Goal: Information Seeking & Learning: Learn about a topic

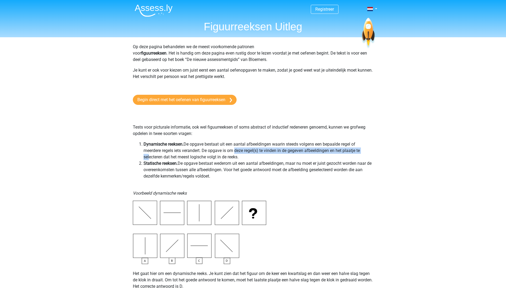
drag, startPoint x: 148, startPoint y: 155, endPoint x: 234, endPoint y: 154, distance: 85.8
click at [234, 154] on li "Dynamische reeksen. De opgave bestaat uit een aantal afbeeldingen waarin steeds…" at bounding box center [258, 150] width 230 height 19
drag, startPoint x: 234, startPoint y: 154, endPoint x: 237, endPoint y: 156, distance: 3.9
click at [237, 156] on li "Dynamische reeksen. De opgave bestaat uit een aantal afbeeldingen waarin steeds…" at bounding box center [258, 150] width 230 height 19
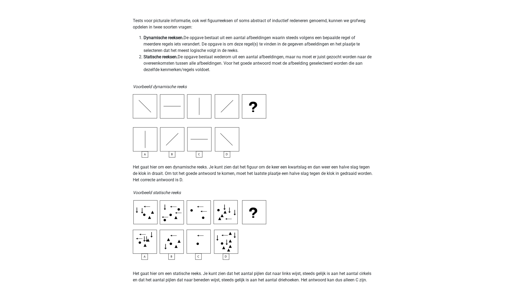
scroll to position [187, 0]
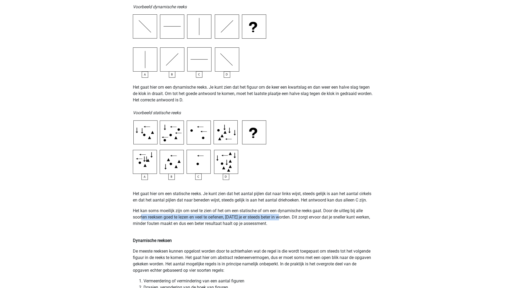
drag, startPoint x: 143, startPoint y: 217, endPoint x: 281, endPoint y: 220, distance: 138.6
click at [281, 220] on p "Het kan soms moeilijk zijn om snel te zien of het om een statische of om een dy…" at bounding box center [253, 221] width 240 height 26
drag, startPoint x: 281, startPoint y: 220, endPoint x: 314, endPoint y: 221, distance: 33.1
click at [314, 220] on p "Het kan soms moeilijk zijn om snel te zien of het om een statische of om een dy…" at bounding box center [253, 221] width 240 height 26
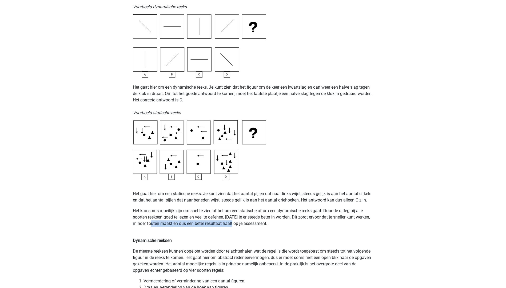
drag, startPoint x: 194, startPoint y: 224, endPoint x: 239, endPoint y: 224, distance: 44.2
click at [239, 224] on p "Het kan soms moeilijk zijn om snel te zien of het om een statische of om een dy…" at bounding box center [253, 221] width 240 height 26
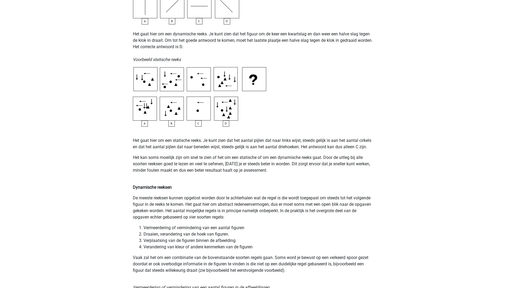
scroll to position [267, 0]
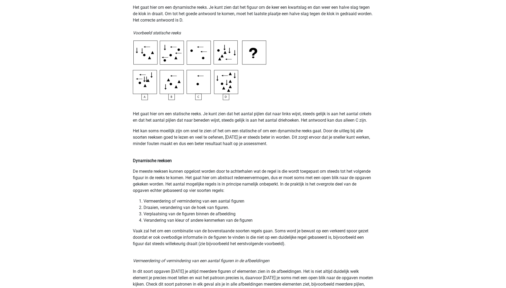
click at [142, 180] on p "De meeste reeksen kunnen opgelost worden door te achterhalen wat de regel is di…" at bounding box center [253, 181] width 240 height 26
click at [153, 179] on p "De meeste reeksen kunnen opgelost worden door te achterhalen wat de regel is di…" at bounding box center [253, 181] width 240 height 26
drag, startPoint x: 154, startPoint y: 179, endPoint x: 221, endPoint y: 181, distance: 67.2
click at [220, 181] on p "De meeste reeksen kunnen opgelost worden door te achterhalen wat de regel is di…" at bounding box center [253, 181] width 240 height 26
drag, startPoint x: 320, startPoint y: 175, endPoint x: 352, endPoint y: 175, distance: 32.5
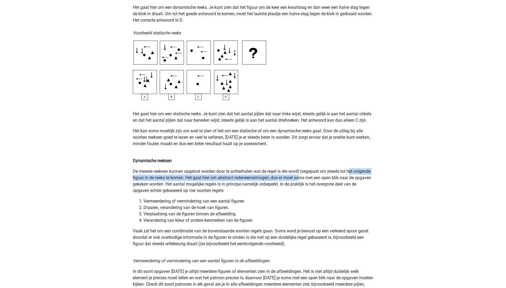
click at [352, 175] on p "De meeste reeksen kunnen opgelost worden door te achterhalen wat de regel is di…" at bounding box center [253, 181] width 240 height 26
click at [211, 178] on p "De meeste reeksen kunnen opgelost worden door te achterhalen wat de regel is di…" at bounding box center [253, 181] width 240 height 26
drag, startPoint x: 206, startPoint y: 185, endPoint x: 331, endPoint y: 186, distance: 124.7
click at [331, 186] on p "De meeste reeksen kunnen opgelost worden door te achterhalen wat de regel is di…" at bounding box center [253, 181] width 240 height 26
drag, startPoint x: 331, startPoint y: 186, endPoint x: 309, endPoint y: 188, distance: 22.2
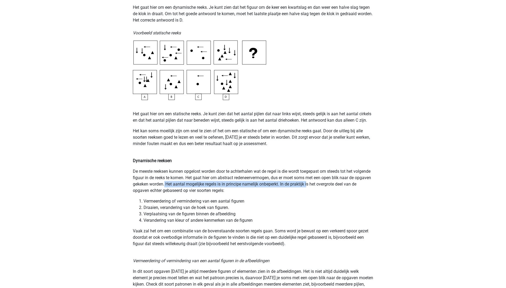
click at [309, 188] on p "De meeste reeksen kunnen opgelost worden door te achterhalen wat de regel is di…" at bounding box center [253, 181] width 240 height 26
drag, startPoint x: 317, startPoint y: 186, endPoint x: 342, endPoint y: 186, distance: 25.3
click at [342, 186] on p "De meeste reeksen kunnen opgelost worden door te achterhalen wat de regel is di…" at bounding box center [253, 181] width 240 height 26
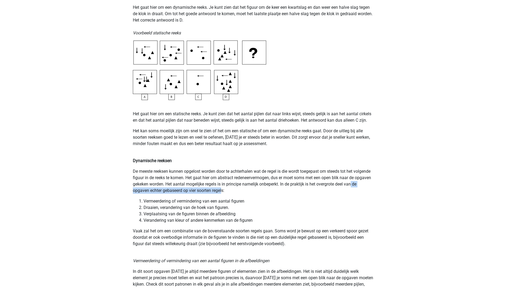
drag, startPoint x: 141, startPoint y: 191, endPoint x: 236, endPoint y: 192, distance: 94.9
click at [236, 192] on p "De meeste reeksen kunnen opgelost worden door te achterhalen wat de regel is di…" at bounding box center [253, 181] width 240 height 26
click at [162, 199] on li "Vermeerdering of vermindering van een aantal figuren" at bounding box center [258, 201] width 230 height 6
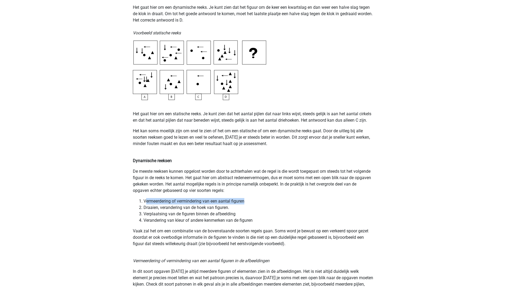
drag, startPoint x: 146, startPoint y: 201, endPoint x: 246, endPoint y: 201, distance: 100.5
click at [246, 201] on li "Vermeerdering of vermindering van een aantal figuren" at bounding box center [258, 201] width 230 height 6
drag, startPoint x: 246, startPoint y: 201, endPoint x: 236, endPoint y: 202, distance: 10.4
click at [236, 202] on li "Vermeerdering of vermindering van een aantal figuren" at bounding box center [258, 201] width 230 height 6
drag, startPoint x: 155, startPoint y: 208, endPoint x: 235, endPoint y: 208, distance: 80.0
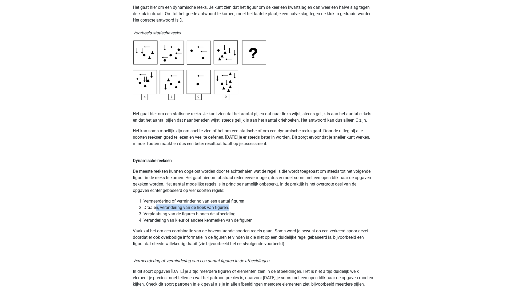
click at [235, 208] on li "Draaien, verandering van de hoek van figuren." at bounding box center [258, 208] width 230 height 6
drag, startPoint x: 235, startPoint y: 208, endPoint x: 204, endPoint y: 208, distance: 30.9
click at [204, 208] on li "Draaien, verandering van de hoek van figuren." at bounding box center [258, 208] width 230 height 6
drag, startPoint x: 158, startPoint y: 216, endPoint x: 234, endPoint y: 213, distance: 76.0
click at [234, 213] on li "Verplaatsing van de figuren binnen de afbeelding" at bounding box center [258, 214] width 230 height 6
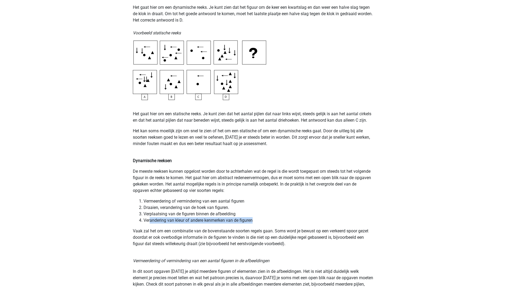
drag, startPoint x: 150, startPoint y: 219, endPoint x: 253, endPoint y: 220, distance: 103.4
click at [253, 220] on li "Verandering van kleur of andere kenmerken van de figuren" at bounding box center [258, 220] width 230 height 6
drag, startPoint x: 253, startPoint y: 220, endPoint x: 227, endPoint y: 221, distance: 25.6
click at [231, 221] on li "Verandering van kleur of andere kenmerken van de figuren" at bounding box center [258, 220] width 230 height 6
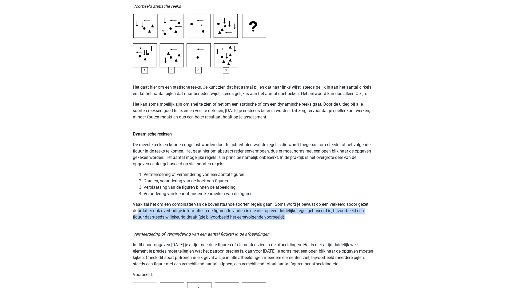
drag, startPoint x: 139, startPoint y: 211, endPoint x: 328, endPoint y: 216, distance: 189.6
click at [328, 216] on p "Vaak zal het om een combinatie van de bovenstaande soorten regels gaan. Soms wo…" at bounding box center [253, 210] width 240 height 19
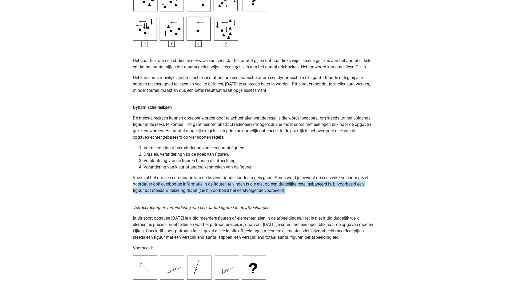
scroll to position [346, 0]
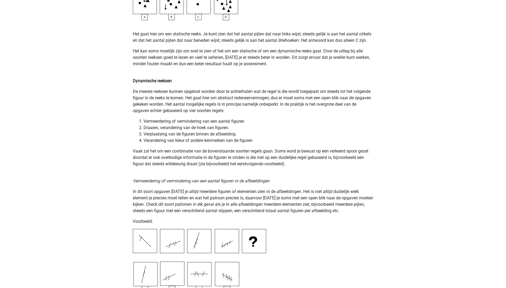
click at [191, 199] on p "In dit soort opgaven zul je altijd meerdere figuren of elementen zien in de afb…" at bounding box center [253, 202] width 240 height 26
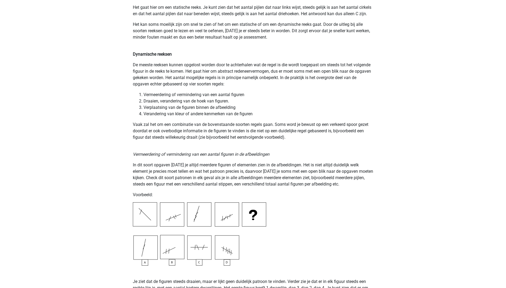
scroll to position [400, 0]
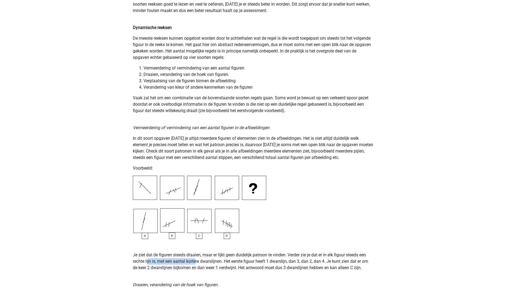
drag, startPoint x: 150, startPoint y: 260, endPoint x: 196, endPoint y: 260, distance: 46.1
click at [196, 260] on p "Je ziet dat de figuren steeds draaien, maar er lijkt geen duidelijk patroon te …" at bounding box center [253, 255] width 240 height 32
drag, startPoint x: 196, startPoint y: 260, endPoint x: 245, endPoint y: 257, distance: 49.6
click at [245, 257] on p "Je ziet dat de figuren steeds draaien, maar er lijkt geen duidelijk patroon te …" at bounding box center [253, 255] width 240 height 32
drag, startPoint x: 297, startPoint y: 256, endPoint x: 338, endPoint y: 257, distance: 41.3
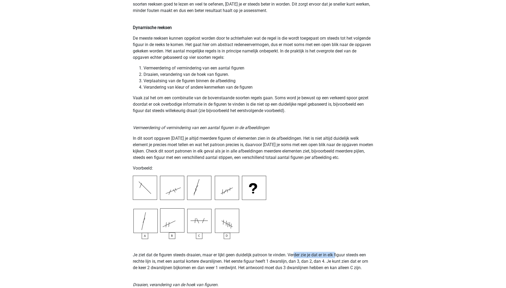
click at [338, 257] on p "Je ziet dat de figuren steeds draaien, maar er lijkt geen duidelijk patroon te …" at bounding box center [253, 255] width 240 height 32
click at [139, 263] on p "Je ziet dat de figuren steeds draaien, maar er lijkt geen duidelijk patroon te …" at bounding box center [253, 255] width 240 height 32
drag, startPoint x: 147, startPoint y: 271, endPoint x: 183, endPoint y: 271, distance: 36.0
click at [183, 271] on p "Je ziet dat de figuren steeds draaien, maar er lijkt geen duidelijk patroon te …" at bounding box center [253, 255] width 240 height 32
drag, startPoint x: 183, startPoint y: 271, endPoint x: 241, endPoint y: 268, distance: 59.0
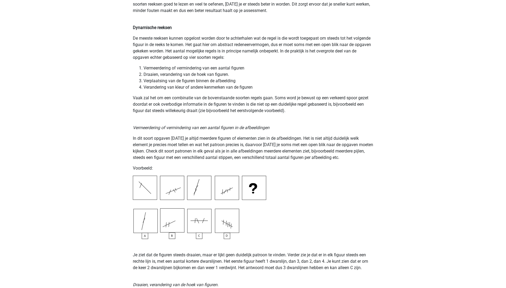
click at [241, 268] on p "Je ziet dat de figuren steeds draaien, maar er lijkt geen duidelijk patroon te …" at bounding box center [253, 255] width 240 height 32
click at [272, 268] on p "Je ziet dat de figuren steeds draaien, maar er lijkt geen duidelijk patroon te …" at bounding box center [253, 255] width 240 height 32
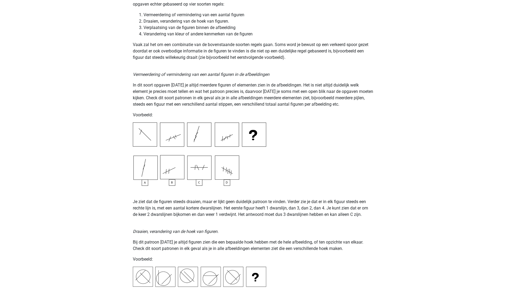
scroll to position [480, 0]
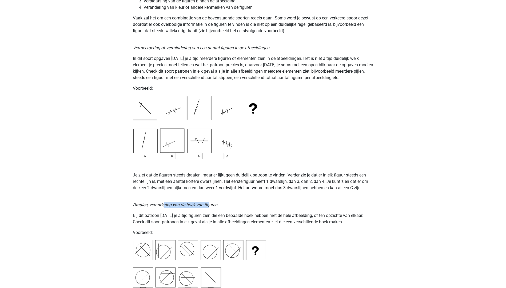
drag, startPoint x: 164, startPoint y: 204, endPoint x: 207, endPoint y: 203, distance: 43.7
click at [207, 203] on icon "Draaien, verandering van de hoek van figuren." at bounding box center [176, 205] width 86 height 5
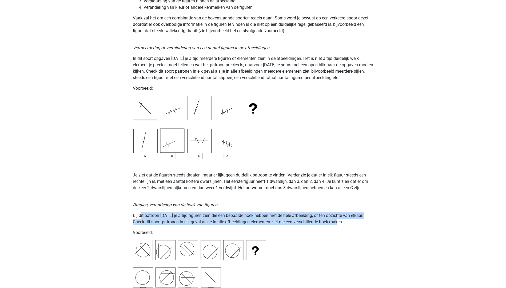
drag, startPoint x: 140, startPoint y: 214, endPoint x: 336, endPoint y: 220, distance: 196.3
click at [336, 220] on p "Bij dit patroon zul je altijd figuren zien die een bepaalde hoek hebben met de …" at bounding box center [253, 219] width 240 height 13
drag, startPoint x: 336, startPoint y: 220, endPoint x: 324, endPoint y: 228, distance: 14.6
click at [334, 222] on p "Bij dit patroon zul je altijd figuren zien die een bepaalde hoek hebben met de …" at bounding box center [253, 219] width 240 height 13
drag, startPoint x: 186, startPoint y: 217, endPoint x: 164, endPoint y: 217, distance: 21.6
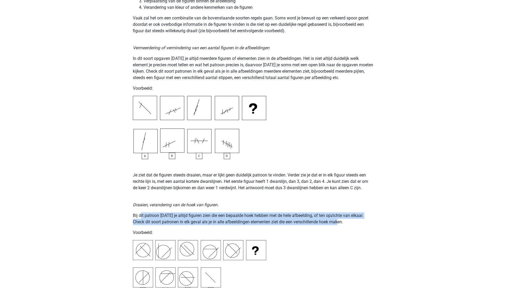
click at [186, 217] on p "Bij dit patroon zul je altijd figuren zien die een bepaalde hoek hebben met de …" at bounding box center [253, 219] width 240 height 13
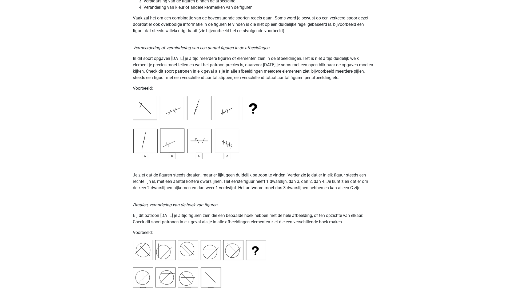
click at [137, 219] on p "Bij dit patroon zul je altijd figuren zien die een bepaalde hoek hebben met de …" at bounding box center [253, 219] width 240 height 13
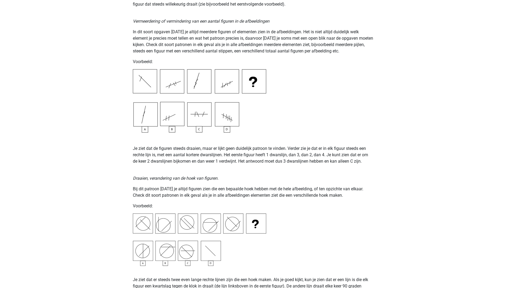
click at [183, 255] on img at bounding box center [199, 240] width 133 height 53
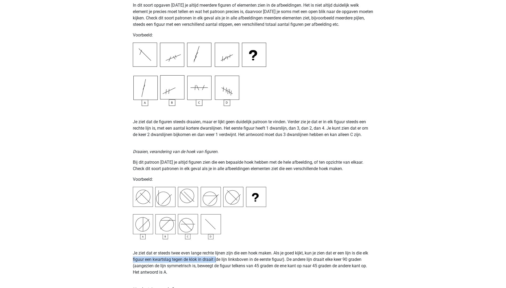
drag, startPoint x: 133, startPoint y: 261, endPoint x: 217, endPoint y: 260, distance: 84.0
click at [217, 260] on p "Je ziet dat er steeds twee even lange rechte lijnen zijn die een hoek maken. Al…" at bounding box center [253, 263] width 240 height 26
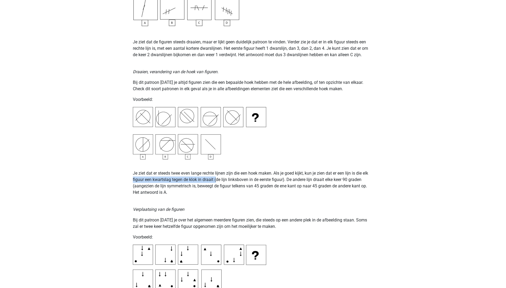
scroll to position [640, 0]
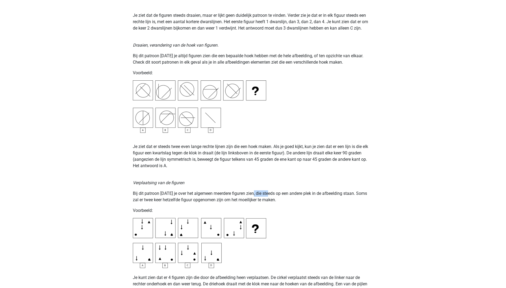
drag, startPoint x: 251, startPoint y: 193, endPoint x: 269, endPoint y: 192, distance: 17.4
click at [269, 192] on p "Bij dit patroon zul je over het algemeen meerdere figuren zien, die steeds op e…" at bounding box center [253, 197] width 240 height 13
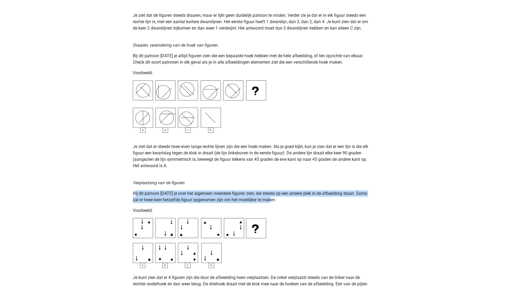
drag, startPoint x: 134, startPoint y: 195, endPoint x: 289, endPoint y: 202, distance: 154.8
click at [289, 202] on p "Bij dit patroon zul je over het algemeen meerdere figuren zien, die steeds op e…" at bounding box center [253, 197] width 240 height 13
click at [213, 201] on p "Bij dit patroon zul je over het algemeen meerdere figuren zien, die steeds op e…" at bounding box center [253, 197] width 240 height 13
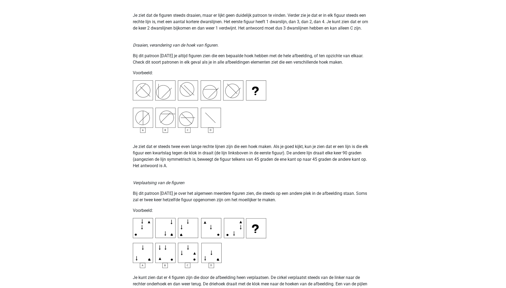
click at [172, 235] on img at bounding box center [199, 243] width 133 height 50
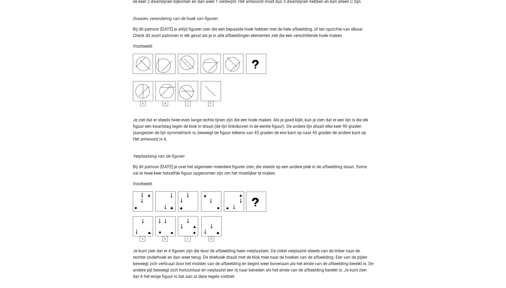
scroll to position [693, 0]
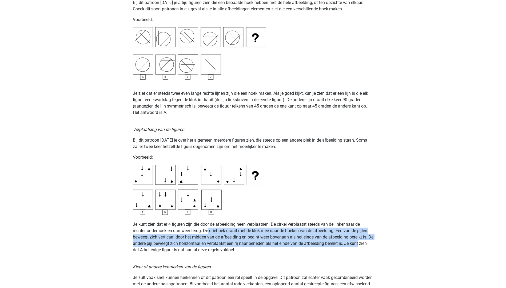
drag, startPoint x: 208, startPoint y: 231, endPoint x: 364, endPoint y: 251, distance: 157.2
click at [365, 251] on p "Je kunt zien dat er 4 figuren zijn die door de afbeelding heen verplaatsen. De …" at bounding box center [253, 234] width 240 height 38
drag, startPoint x: 364, startPoint y: 251, endPoint x: 239, endPoint y: 238, distance: 126.5
click at [239, 238] on p "Je kunt zien dat er 4 figuren zijn die door de afbeelding heen verplaatsen. De …" at bounding box center [253, 234] width 240 height 38
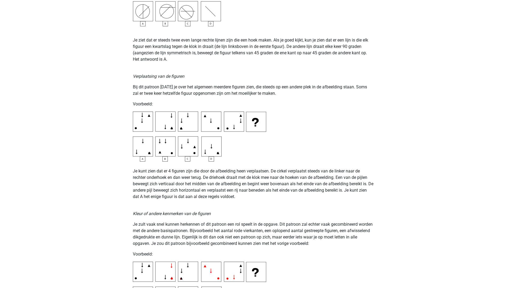
scroll to position [773, 0]
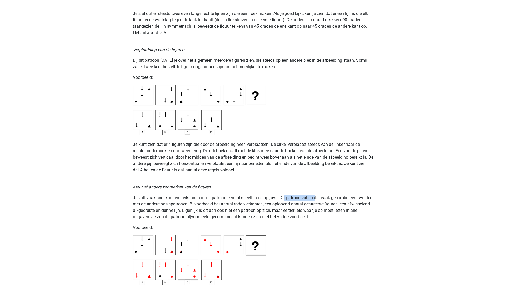
drag, startPoint x: 284, startPoint y: 198, endPoint x: 316, endPoint y: 199, distance: 32.0
click at [316, 199] on p "Je zult vaak snel kunnen herkennen of dit patroon een rol speelt in de opgave. …" at bounding box center [253, 208] width 240 height 26
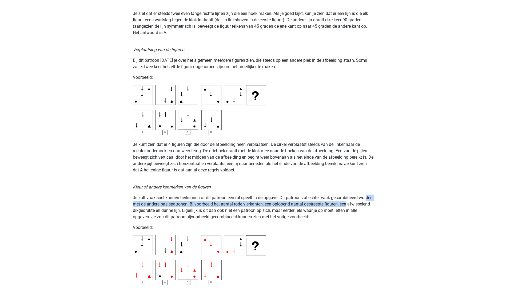
drag, startPoint x: 146, startPoint y: 203, endPoint x: 368, endPoint y: 204, distance: 222.8
click at [368, 204] on p "Je zult vaak snel kunnen herkennen of dit patroon een rol speelt in de opgave. …" at bounding box center [253, 208] width 240 height 26
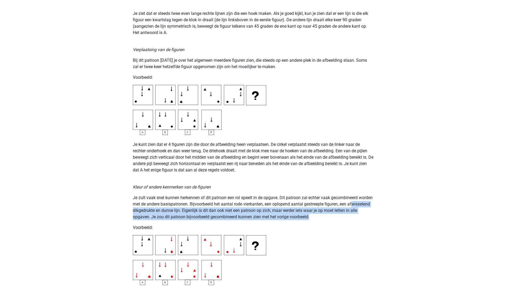
drag, startPoint x: 136, startPoint y: 210, endPoint x: 332, endPoint y: 218, distance: 196.0
click at [332, 217] on p "Je zult vaak snel kunnen herkennen of dit patroon een rol speelt in de opgave. …" at bounding box center [253, 208] width 240 height 26
click at [141, 218] on p "Je zult vaak snel kunnen herkennen of dit patroon een rol speelt in de opgave. …" at bounding box center [253, 208] width 240 height 26
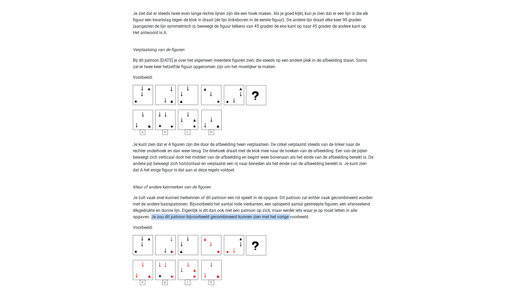
drag, startPoint x: 173, startPoint y: 219, endPoint x: 303, endPoint y: 218, distance: 130.1
click at [303, 218] on p "Je zult vaak snel kunnen herkennen of dit patroon een rol speelt in de opgave. …" at bounding box center [253, 208] width 240 height 26
click at [210, 207] on p "Je zult vaak snel kunnen herkennen of dit patroon een rol speelt in de opgave. …" at bounding box center [253, 208] width 240 height 26
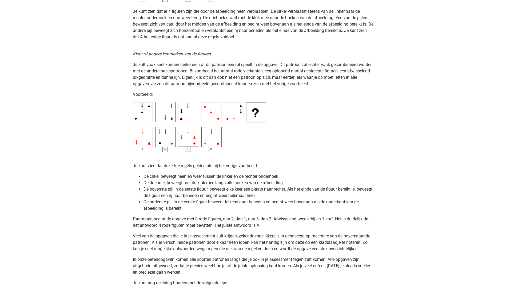
scroll to position [933, 0]
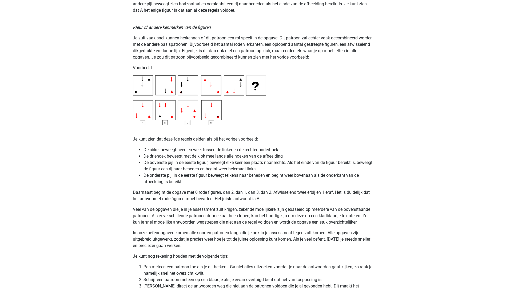
click at [228, 197] on p "Daarnaast begint de opgave met 0 rode figuren, dan 2, dan 1, dan 3, dan 2. Afwi…" at bounding box center [253, 195] width 240 height 13
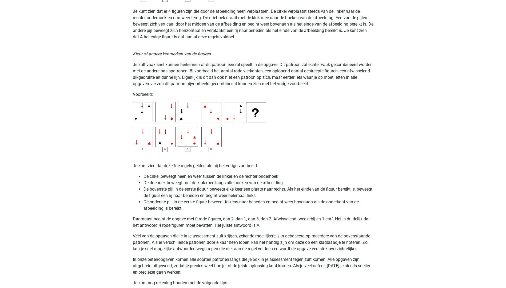
click at [156, 184] on li "De driehoek beweegt met de klok mee langs alle hoeken van de afbeelding" at bounding box center [258, 183] width 230 height 6
drag, startPoint x: 237, startPoint y: 189, endPoint x: 249, endPoint y: 190, distance: 12.3
click at [249, 190] on li "De bovenste pijl in de eerste figuur, beweegt elke keer een plaats naar rechts.…" at bounding box center [258, 192] width 230 height 13
drag, startPoint x: 249, startPoint y: 190, endPoint x: 307, endPoint y: 190, distance: 57.6
click at [307, 190] on li "De bovenste pijl in de eerste figuur, beweegt elke keer een plaats naar rechts.…" at bounding box center [258, 192] width 230 height 13
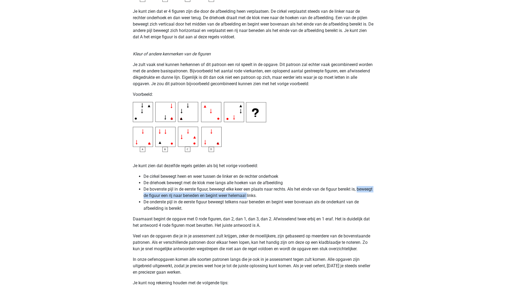
drag, startPoint x: 142, startPoint y: 196, endPoint x: 265, endPoint y: 196, distance: 122.3
click at [265, 196] on ul "De cirkel beweegt heen en weer tussen de linker en de rechter onderhoek De drie…" at bounding box center [253, 193] width 240 height 38
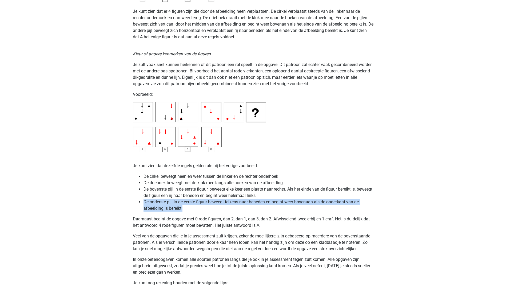
drag, startPoint x: 141, startPoint y: 202, endPoint x: 192, endPoint y: 207, distance: 51.2
click at [192, 207] on ul "De cirkel beweegt heen en weer tussen de linker en de rechter onderhoek De drie…" at bounding box center [253, 193] width 240 height 38
drag, startPoint x: 192, startPoint y: 207, endPoint x: 151, endPoint y: 205, distance: 41.1
click at [151, 205] on li "De onderste pijl in de eerste figuur beweegt telkens naar beneden en begint wee…" at bounding box center [258, 205] width 230 height 13
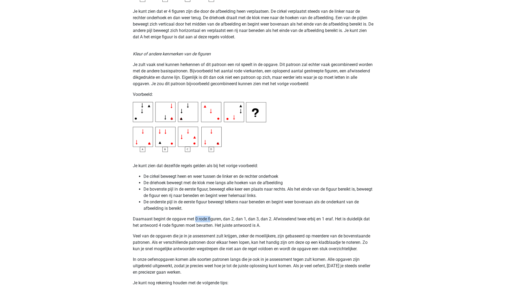
drag, startPoint x: 196, startPoint y: 219, endPoint x: 210, endPoint y: 219, distance: 14.4
click at [210, 219] on p "Daarnaast begint de opgave met 0 rode figuren, dan 2, dan 1, dan 3, dan 2. Afwi…" at bounding box center [253, 222] width 240 height 13
drag, startPoint x: 210, startPoint y: 219, endPoint x: 230, endPoint y: 220, distance: 19.5
click at [230, 220] on p "Daarnaast begint de opgave met 0 rode figuren, dan 2, dan 1, dan 3, dan 2. Afwi…" at bounding box center [253, 222] width 240 height 13
click at [195, 219] on p "Daarnaast begint de opgave met 0 rode figuren, dan 2, dan 1, dan 3, dan 2. Afwi…" at bounding box center [253, 222] width 240 height 13
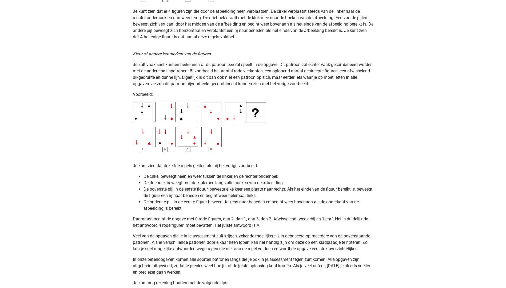
drag, startPoint x: 139, startPoint y: 123, endPoint x: 144, endPoint y: 124, distance: 5.7
click at [139, 124] on img at bounding box center [199, 127] width 133 height 50
click at [174, 123] on img at bounding box center [199, 127] width 133 height 50
click at [184, 120] on img at bounding box center [199, 127] width 133 height 50
click at [221, 114] on img at bounding box center [199, 127] width 133 height 50
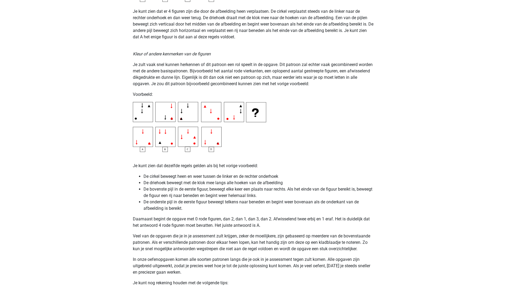
click at [231, 119] on img at bounding box center [199, 127] width 133 height 50
click at [139, 107] on img at bounding box center [199, 127] width 133 height 50
click at [175, 119] on img at bounding box center [199, 127] width 133 height 50
click at [209, 108] on img at bounding box center [199, 127] width 133 height 50
click at [228, 119] on img at bounding box center [199, 127] width 133 height 50
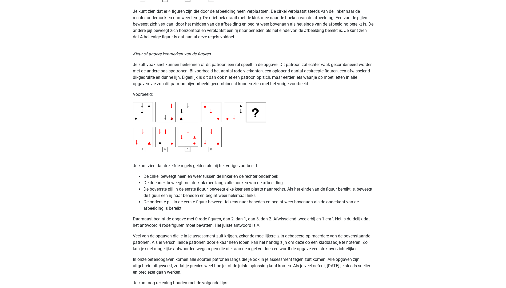
scroll to position [933, 0]
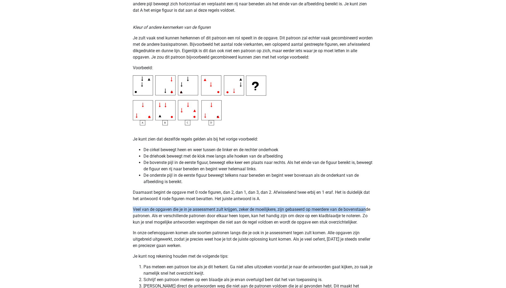
drag, startPoint x: 134, startPoint y: 210, endPoint x: 367, endPoint y: 206, distance: 233.0
click at [367, 207] on p "Veel van de opgaven die je in je assessment zult krijgen, zeker de moeilijkere,…" at bounding box center [253, 216] width 240 height 19
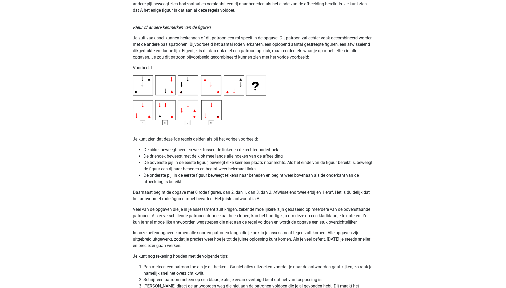
click at [183, 216] on p "Veel van de opgaven die je in je assessment zult krijgen, zeker de moeilijkere,…" at bounding box center [253, 216] width 240 height 19
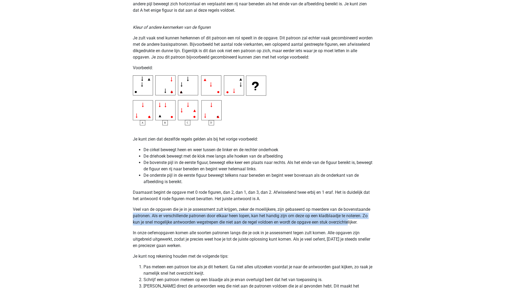
drag, startPoint x: 132, startPoint y: 218, endPoint x: 349, endPoint y: 220, distance: 216.7
click at [150, 224] on p "Veel van de opgaven die je in je assessment zult krijgen, zeker de moeilijkere,…" at bounding box center [253, 216] width 240 height 19
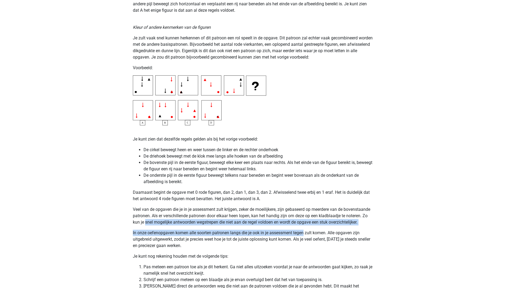
drag, startPoint x: 150, startPoint y: 224, endPoint x: 297, endPoint y: 227, distance: 147.9
click at [174, 235] on p "In onze oefenopgaven komen alle soorten patronen langs die je ook in je assessm…" at bounding box center [253, 239] width 240 height 19
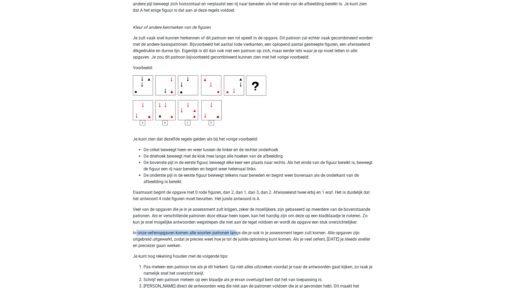
drag, startPoint x: 136, startPoint y: 234, endPoint x: 237, endPoint y: 233, distance: 100.7
click at [237, 233] on p "In onze oefenopgaven komen alle soorten patronen langs die je ook in je assessm…" at bounding box center [253, 239] width 240 height 19
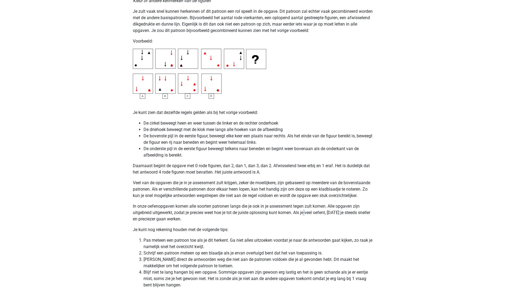
click at [307, 211] on p "In onze oefenopgaven komen alle soorten patronen langs die je ook in je assessm…" at bounding box center [253, 212] width 240 height 19
click at [280, 207] on p "In onze oefenopgaven komen alle soorten patronen langs die je ook in je assessm…" at bounding box center [253, 212] width 240 height 19
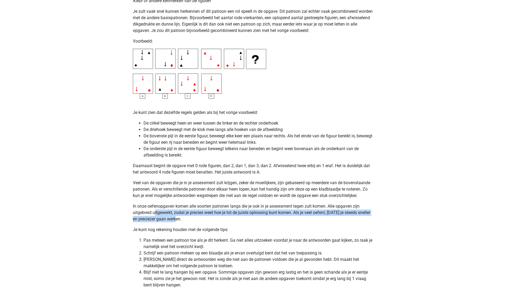
drag, startPoint x: 154, startPoint y: 212, endPoint x: 184, endPoint y: 218, distance: 31.2
click at [184, 218] on p "In onze oefenopgaven komen alle soorten patronen langs die je ook in je assessm…" at bounding box center [253, 212] width 240 height 19
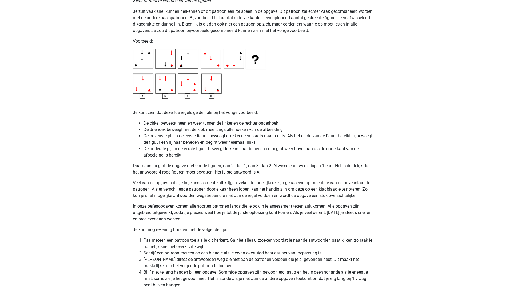
drag, startPoint x: 184, startPoint y: 218, endPoint x: 308, endPoint y: 210, distance: 124.2
click at [308, 210] on p "In onze oefenopgaven komen alle soorten patronen langs die je ook in je assessm…" at bounding box center [253, 212] width 240 height 19
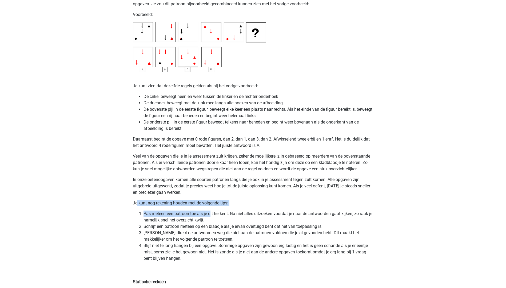
drag, startPoint x: 136, startPoint y: 204, endPoint x: 210, endPoint y: 207, distance: 74.2
drag, startPoint x: 210, startPoint y: 207, endPoint x: 160, endPoint y: 212, distance: 50.2
click at [160, 212] on li "Pas meteen een patroon toe als je dit herkent. Ga niet alles uitzoeken voordat …" at bounding box center [258, 217] width 230 height 13
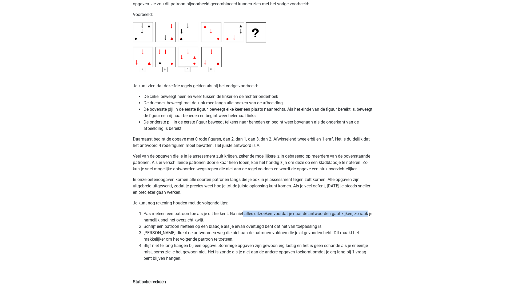
drag, startPoint x: 254, startPoint y: 215, endPoint x: 369, endPoint y: 216, distance: 115.4
click at [369, 216] on li "Pas meteen een patroon toe als je dit herkent. Ga niet alles uitzoeken voordat …" at bounding box center [258, 217] width 230 height 13
drag, startPoint x: 160, startPoint y: 221, endPoint x: 213, endPoint y: 221, distance: 52.5
click at [213, 221] on li "Pas meteen een patroon toe als je dit herkent. Ga niet alles uitzoeken voordat …" at bounding box center [258, 217] width 230 height 13
drag, startPoint x: 213, startPoint y: 221, endPoint x: 150, endPoint y: 231, distance: 63.7
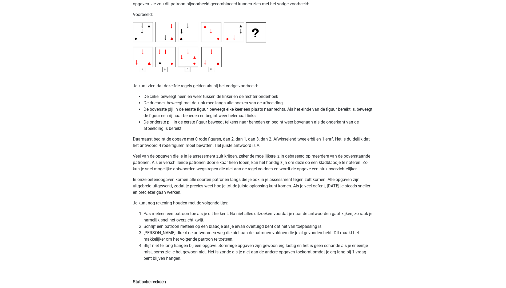
click at [150, 231] on li "Streep direct de antwoorden weg die niet aan de patronen voldoen die je al gevo…" at bounding box center [258, 236] width 230 height 13
drag, startPoint x: 150, startPoint y: 227, endPoint x: 307, endPoint y: 225, distance: 157.8
click at [307, 225] on li "Schrijf een patroon meteen op een blaadje als je ervan overtuigd bent dat het v…" at bounding box center [258, 227] width 230 height 6
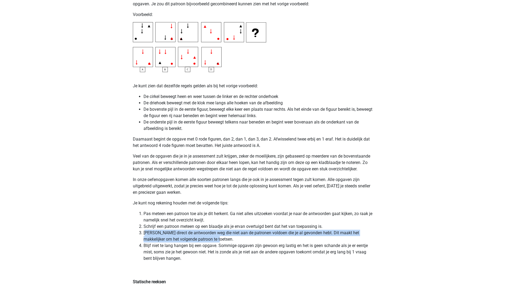
drag, startPoint x: 145, startPoint y: 234, endPoint x: 244, endPoint y: 240, distance: 99.1
click at [244, 240] on li "Streep direct de antwoorden weg die niet aan de patronen voldoen die je al gevo…" at bounding box center [258, 236] width 230 height 13
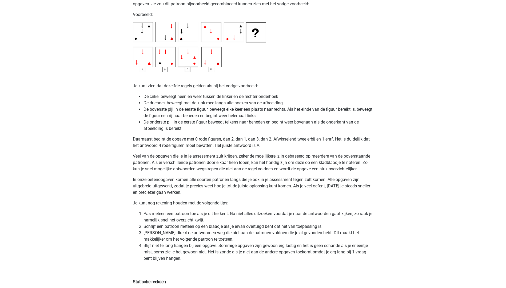
click at [152, 243] on li "Blijf niet te lang hangen bij een opgave. Sommige opgaven zijn gewoon erg lasti…" at bounding box center [258, 252] width 230 height 19
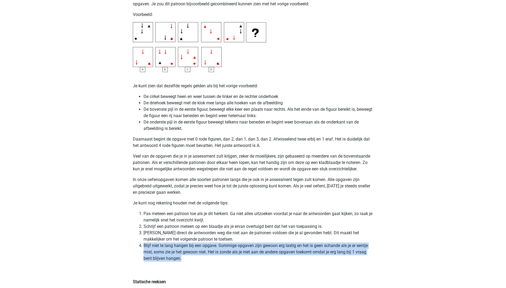
drag, startPoint x: 143, startPoint y: 246, endPoint x: 241, endPoint y: 258, distance: 98.9
click at [242, 258] on li "Blijf niet te lang hangen bij een opgave. Sommige opgaven zijn gewoon erg lasti…" at bounding box center [258, 252] width 230 height 19
drag, startPoint x: 241, startPoint y: 258, endPoint x: 153, endPoint y: 260, distance: 87.7
click at [153, 260] on li "Blijf niet te lang hangen bij een opgave. Sommige opgaven zijn gewoon erg lasti…" at bounding box center [258, 252] width 230 height 19
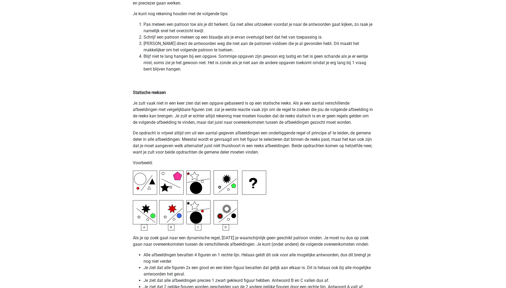
scroll to position [1229, 0]
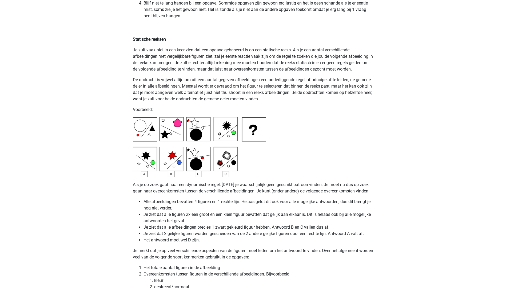
click at [133, 52] on p "Je zult vaak niet in een keer zien dat een opgave gebaseerd is op een statische…" at bounding box center [253, 60] width 240 height 26
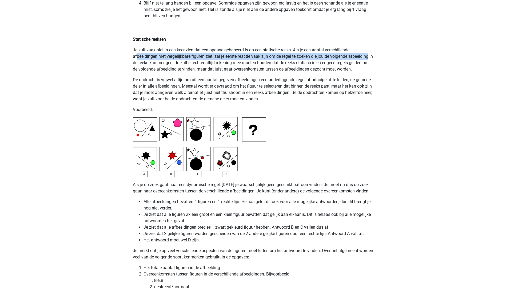
drag, startPoint x: 137, startPoint y: 55, endPoint x: 376, endPoint y: 58, distance: 239.1
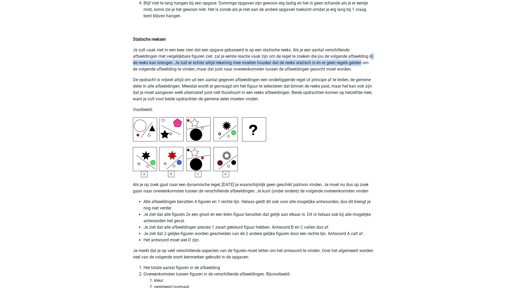
drag, startPoint x: 135, startPoint y: 64, endPoint x: 370, endPoint y: 61, distance: 235.6
click at [370, 61] on p "Je zult vaak niet in een keer zien dat een opgave gebaseerd is op een statische…" at bounding box center [253, 60] width 240 height 26
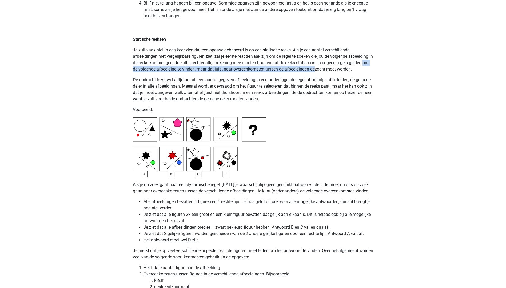
drag, startPoint x: 131, startPoint y: 70, endPoint x: 322, endPoint y: 70, distance: 190.8
click at [153, 80] on p "De opdracht is vrijwel altijd om uit een aantal gegeven afbeeldingen een onderl…" at bounding box center [253, 90] width 240 height 26
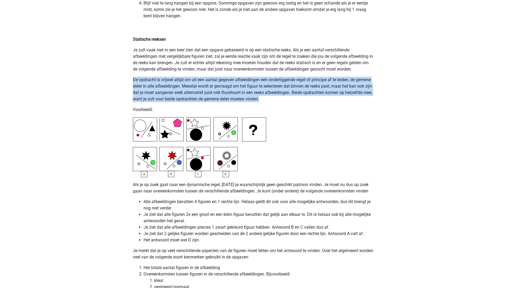
drag, startPoint x: 132, startPoint y: 81, endPoint x: 344, endPoint y: 98, distance: 212.8
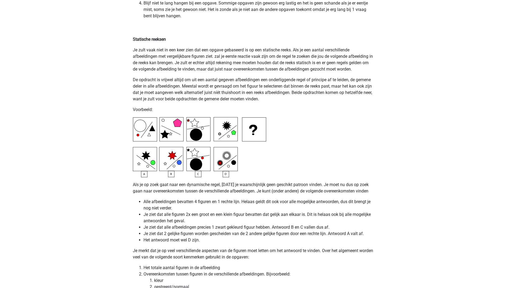
drag, startPoint x: 344, startPoint y: 98, endPoint x: 268, endPoint y: 115, distance: 77.7
click at [139, 139] on img at bounding box center [199, 147] width 133 height 60
click at [229, 131] on img at bounding box center [199, 147] width 133 height 60
click at [230, 165] on img at bounding box center [199, 147] width 133 height 60
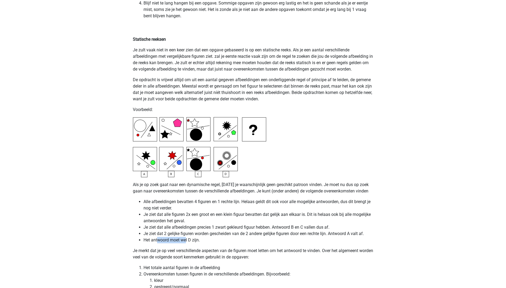
drag, startPoint x: 158, startPoint y: 242, endPoint x: 186, endPoint y: 243, distance: 27.5
click at [186, 243] on li "Het antwoord moet wel D zijn." at bounding box center [258, 240] width 230 height 6
drag, startPoint x: 186, startPoint y: 243, endPoint x: 148, endPoint y: 202, distance: 55.3
click at [146, 203] on li "Alle afbeeldingen bevatten 4 figuren en 1 rechte lijn. Helaas geldt dit ook voo…" at bounding box center [258, 205] width 230 height 13
drag, startPoint x: 245, startPoint y: 202, endPoint x: 345, endPoint y: 203, distance: 100.0
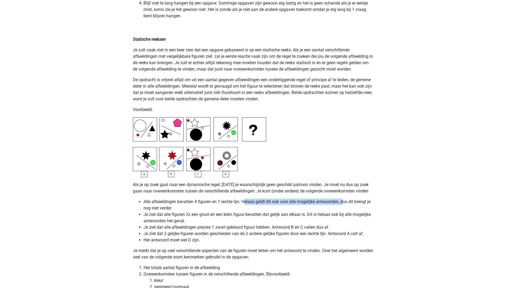
click at [345, 203] on li "Alle afbeeldingen bevatten 4 figuren en 1 rechte lijn. Helaas geldt dit ook voo…" at bounding box center [258, 205] width 230 height 13
click at [154, 208] on li "Alle afbeeldingen bevatten 4 figuren en 1 rechte lijn. Helaas geldt dit ook voo…" at bounding box center [258, 205] width 230 height 13
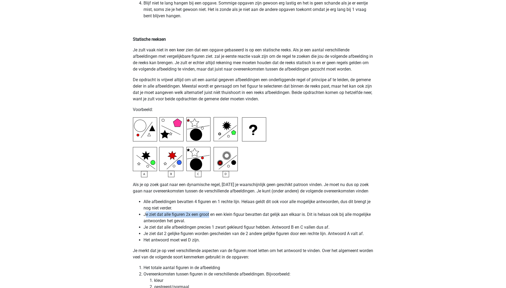
drag, startPoint x: 144, startPoint y: 213, endPoint x: 210, endPoint y: 216, distance: 65.9
click at [210, 216] on li "Je ziet dat alle figuren 2x een groot en een klein figuur bevatten dat gelijk a…" at bounding box center [258, 218] width 230 height 13
drag, startPoint x: 210, startPoint y: 216, endPoint x: 228, endPoint y: 215, distance: 17.4
click at [228, 215] on li "Je ziet dat alle figuren 2x een groot en een klein figuur bevatten dat gelijk a…" at bounding box center [258, 218] width 230 height 13
drag, startPoint x: 144, startPoint y: 221, endPoint x: 158, endPoint y: 222, distance: 13.3
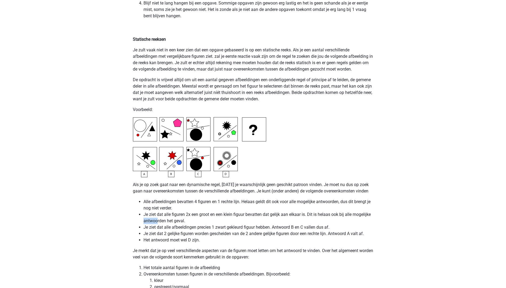
click at [158, 222] on li "Je ziet dat alle figuren 2x een groot en een klein figuur bevatten dat gelijk a…" at bounding box center [258, 218] width 230 height 13
drag, startPoint x: 158, startPoint y: 222, endPoint x: 142, endPoint y: 221, distance: 16.0
click at [142, 221] on ul "Alle afbeeldingen bevatten 4 figuren en 1 rechte lijn. Helaas geldt dit ook voo…" at bounding box center [253, 221] width 240 height 45
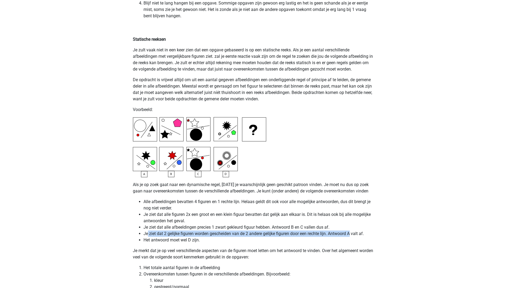
drag, startPoint x: 147, startPoint y: 232, endPoint x: 352, endPoint y: 235, distance: 205.3
click at [352, 235] on li "Je ziet dat 2 gelijke figuren worden gescheiden van de 2 andere gelijke figuren…" at bounding box center [258, 234] width 230 height 6
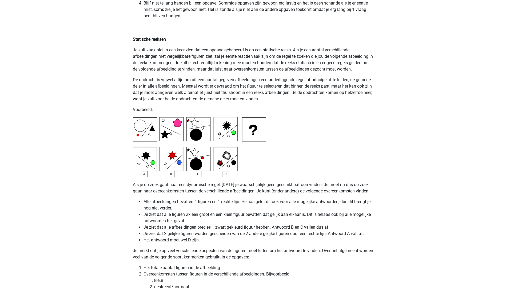
click at [147, 238] on li "Het antwoord moet wel D zijn." at bounding box center [258, 240] width 230 height 6
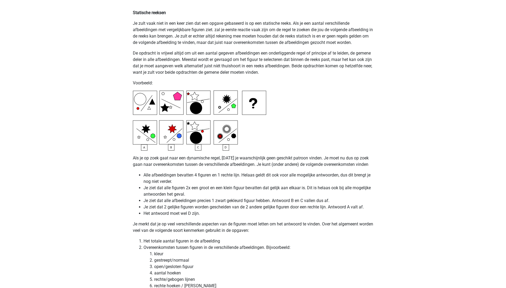
scroll to position [1282, 0]
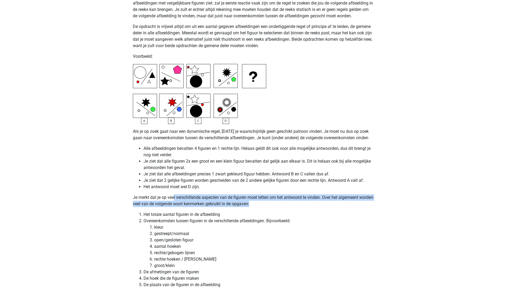
drag, startPoint x: 175, startPoint y: 200, endPoint x: 280, endPoint y: 203, distance: 105.6
click at [280, 203] on p "Je merkt dat je op veel verschillende aspecten van de figuren moet letten om he…" at bounding box center [253, 201] width 240 height 13
click at [163, 207] on p "Je merkt dat je op veel verschillende aspecten van de figuren moet letten om he…" at bounding box center [253, 201] width 240 height 13
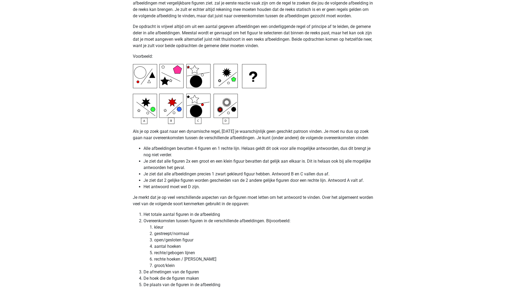
scroll to position [1309, 0]
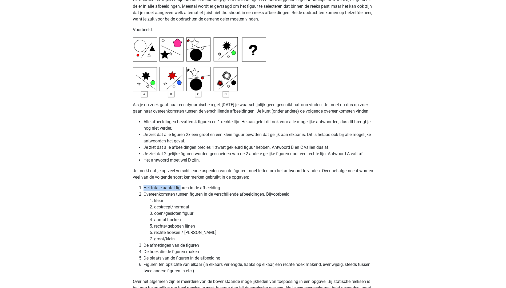
drag, startPoint x: 145, startPoint y: 187, endPoint x: 180, endPoint y: 185, distance: 35.2
click at [180, 185] on li "Het totale aantal figuren in de afbeelding" at bounding box center [258, 188] width 230 height 6
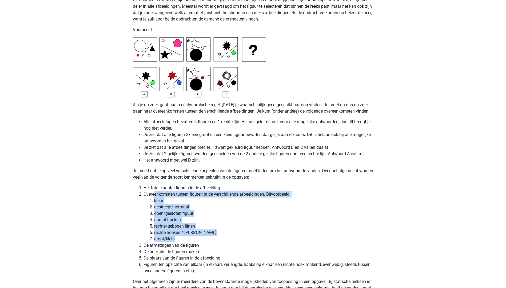
drag, startPoint x: 154, startPoint y: 194, endPoint x: 210, endPoint y: 242, distance: 73.6
click at [210, 242] on li "Overeenkomsten tussen figuren in de verschillende afbeeldingen. Bijvoorbeeld: k…" at bounding box center [258, 216] width 230 height 51
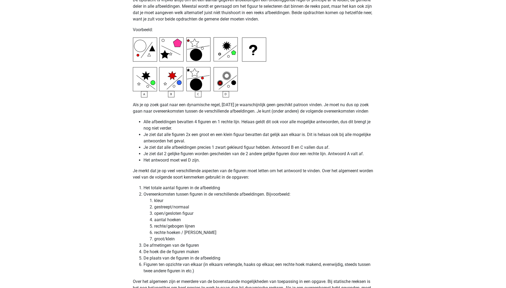
drag, startPoint x: 210, startPoint y: 242, endPoint x: 156, endPoint y: 245, distance: 54.2
click at [156, 245] on li "De afmetingen van de figuren" at bounding box center [258, 246] width 230 height 6
drag, startPoint x: 148, startPoint y: 250, endPoint x: 181, endPoint y: 250, distance: 32.5
click at [181, 250] on li "De hoek die de figuren maken" at bounding box center [258, 252] width 230 height 6
drag, startPoint x: 181, startPoint y: 250, endPoint x: 187, endPoint y: 258, distance: 10.0
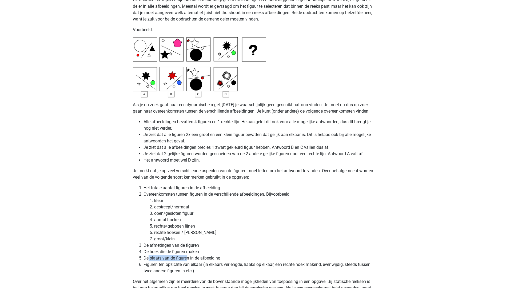
click at [187, 258] on li "De plaats van de figuren in de afbeelding" at bounding box center [258, 258] width 230 height 6
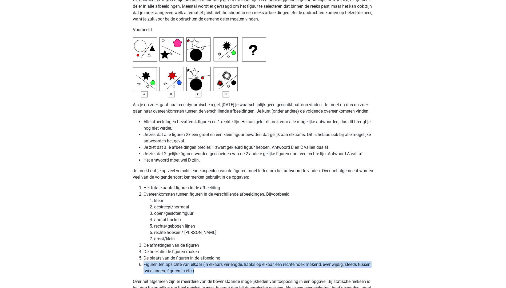
drag, startPoint x: 187, startPoint y: 258, endPoint x: 201, endPoint y: 271, distance: 18.9
click at [201, 271] on li "Figuren ten opzichte van elkaar (in elkaars verlengde, haaks op elkaar, een rec…" at bounding box center [258, 268] width 230 height 13
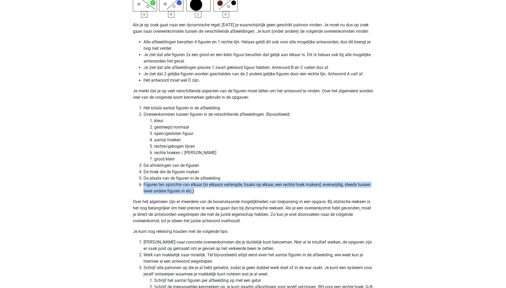
scroll to position [1469, 0]
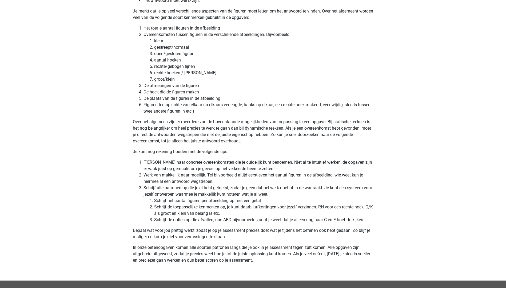
click at [142, 127] on p "Over het algemeen zijn er meerdere van de bovenstaande mogelijkheden van toepas…" at bounding box center [253, 132] width 240 height 26
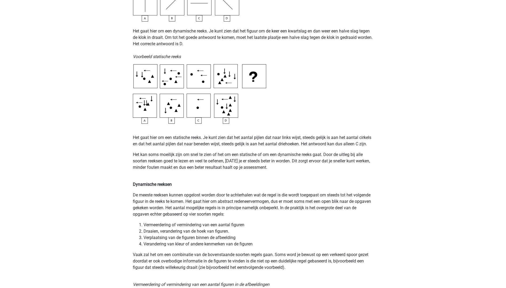
scroll to position [110, 0]
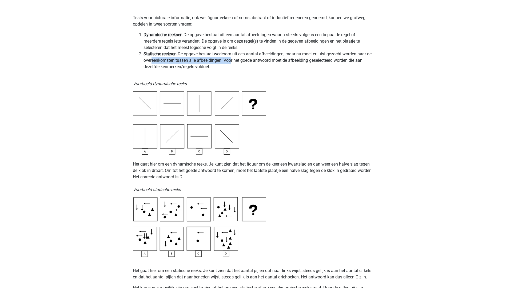
drag, startPoint x: 155, startPoint y: 61, endPoint x: 235, endPoint y: 62, distance: 80.2
click at [235, 62] on li "Statische reeksen. De opgave bestaat wederom uit een aantal afbeeldingen, maar …" at bounding box center [258, 60] width 230 height 19
drag, startPoint x: 235, startPoint y: 62, endPoint x: 239, endPoint y: 67, distance: 6.5
click at [237, 68] on li "Statische reeksen. De opgave bestaat wederom uit een aantal afbeeldingen, maar …" at bounding box center [258, 60] width 230 height 19
click at [179, 42] on li "Dynamische reeksen. De opgave bestaat uit een aantal afbeeldingen waarin steeds…" at bounding box center [258, 41] width 230 height 19
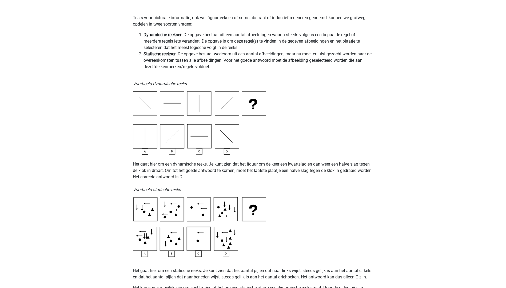
click at [212, 58] on li "Statische reeksen. De opgave bestaat wederom uit een aantal afbeeldingen, maar …" at bounding box center [258, 60] width 230 height 19
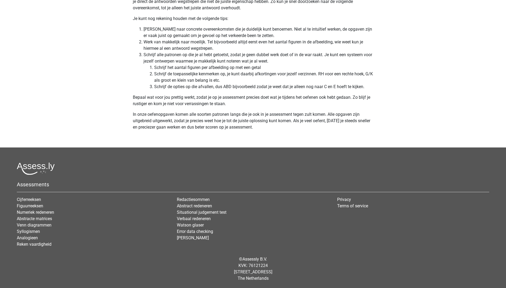
scroll to position [1522, 0]
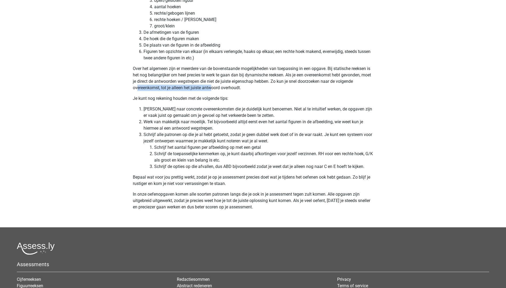
drag, startPoint x: 147, startPoint y: 87, endPoint x: 212, endPoint y: 88, distance: 65.6
click at [212, 88] on p "Over het algemeen zijn er meerdere van de bovenstaande mogelijkheden van toepas…" at bounding box center [253, 79] width 240 height 26
drag, startPoint x: 212, startPoint y: 88, endPoint x: 168, endPoint y: 95, distance: 45.0
drag, startPoint x: 139, startPoint y: 100, endPoint x: 244, endPoint y: 100, distance: 105.3
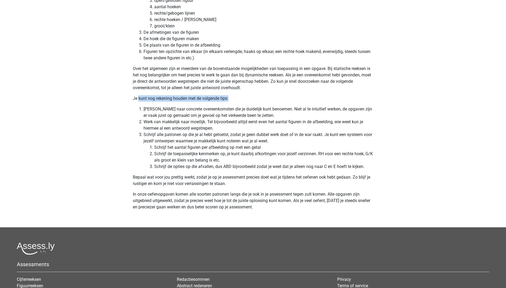
click at [244, 100] on p "Je kunt nog rekening houden met de volgende tips:" at bounding box center [253, 98] width 240 height 6
click at [159, 109] on li "Zoek naar concrete overeenkomsten die je duidelijk kunt benoemen. Niet al te in…" at bounding box center [258, 112] width 230 height 13
drag, startPoint x: 131, startPoint y: 98, endPoint x: 234, endPoint y: 98, distance: 102.6
drag, startPoint x: 234, startPoint y: 98, endPoint x: 179, endPoint y: 102, distance: 55.6
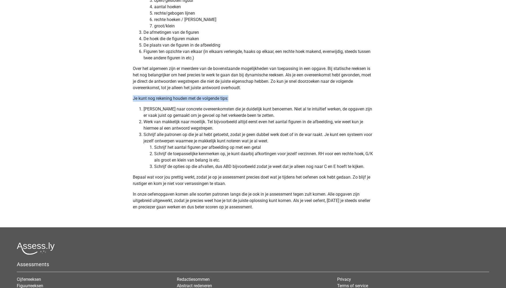
click at [136, 101] on p "Je kunt nog rekening houden met de volgende tips:" at bounding box center [253, 98] width 240 height 6
drag, startPoint x: 134, startPoint y: 98, endPoint x: 228, endPoint y: 100, distance: 94.1
click at [228, 100] on p "Je kunt nog rekening houden met de volgende tips:" at bounding box center [253, 98] width 240 height 6
drag, startPoint x: 228, startPoint y: 100, endPoint x: 190, endPoint y: 111, distance: 39.7
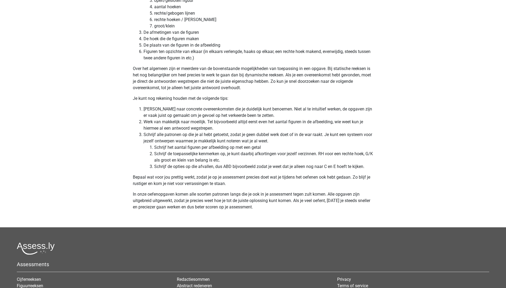
click at [190, 111] on li "Zoek naar concrete overeenkomsten die je duidelijk kunt benoemen. Niet al te in…" at bounding box center [258, 112] width 230 height 13
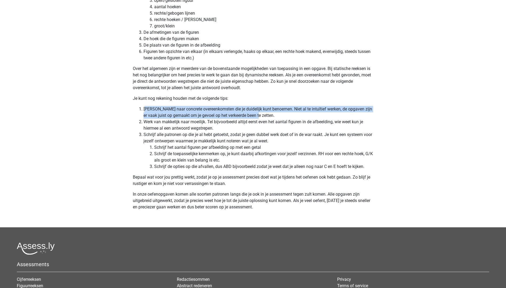
drag, startPoint x: 146, startPoint y: 109, endPoint x: 272, endPoint y: 115, distance: 126.2
click at [272, 115] on li "Zoek naar concrete overeenkomsten die je duidelijk kunt benoemen. Niet al te in…" at bounding box center [258, 112] width 230 height 13
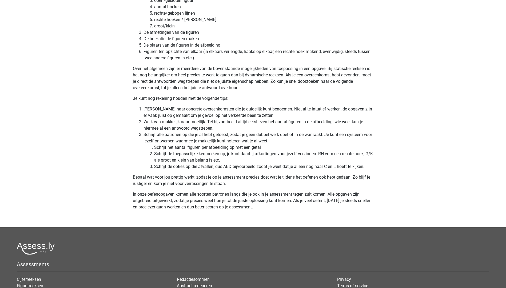
click at [175, 125] on li "Werk van makkelijk naar moeilijk. Tel bijvoorbeeld altijd eerst even het aantal…" at bounding box center [258, 125] width 230 height 13
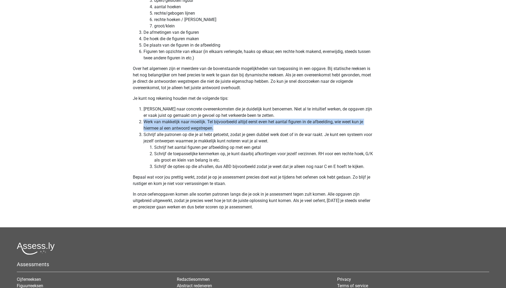
drag, startPoint x: 144, startPoint y: 121, endPoint x: 297, endPoint y: 128, distance: 153.7
click at [298, 128] on li "Werk van makkelijk naar moeilijk. Tel bijvoorbeeld altijd eerst even het aantal…" at bounding box center [258, 125] width 230 height 13
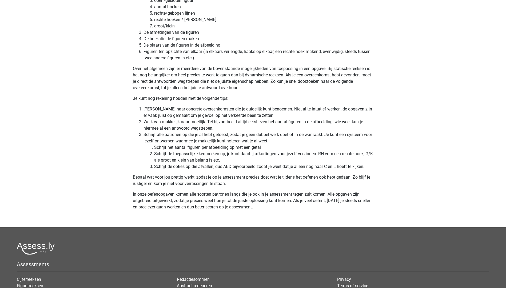
click at [156, 136] on li "Schrijf alle patronen op die je al hebt getoetst, zodat je geen dubbel werk doe…" at bounding box center [258, 151] width 230 height 38
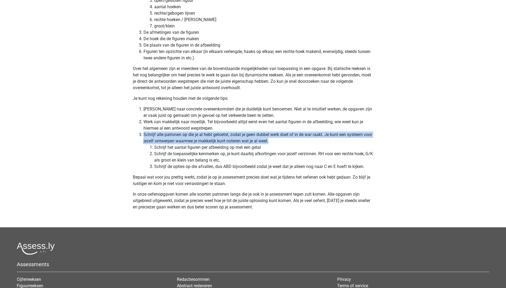
drag, startPoint x: 142, startPoint y: 135, endPoint x: 301, endPoint y: 141, distance: 159.5
click at [301, 141] on li "Schrijf alle patronen op die je al hebt getoetst, zodat je geen dubbel werk doe…" at bounding box center [258, 151] width 230 height 38
drag, startPoint x: 301, startPoint y: 141, endPoint x: 159, endPoint y: 136, distance: 141.9
click at [159, 136] on li "Schrijf alle patronen op die je al hebt getoetst, zodat je geen dubbel werk doe…" at bounding box center [258, 151] width 230 height 38
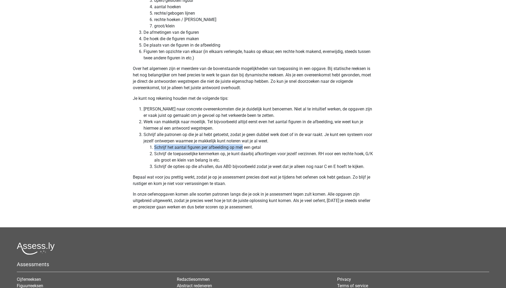
drag, startPoint x: 150, startPoint y: 147, endPoint x: 243, endPoint y: 148, distance: 92.8
click at [243, 148] on li "Schrijf het aantal figuren per afbeelding op met een getal" at bounding box center [263, 147] width 219 height 6
click at [170, 156] on li "Schrijf de toepasselijke kenmerken op, je kunt daarbij afkortingen voor jezelf …" at bounding box center [263, 157] width 219 height 13
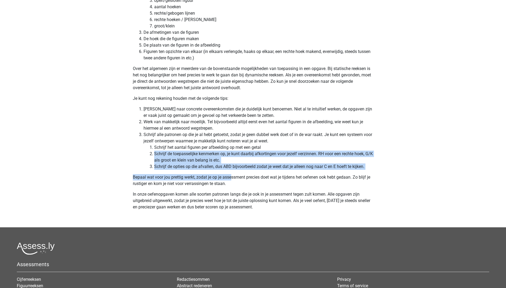
drag, startPoint x: 154, startPoint y: 155, endPoint x: 232, endPoint y: 171, distance: 79.0
drag, startPoint x: 232, startPoint y: 171, endPoint x: 200, endPoint y: 178, distance: 32.8
click at [200, 178] on p "Bepaal wat voor jou prettig werkt, zodat je op je assessment precies doet wat j…" at bounding box center [253, 180] width 240 height 13
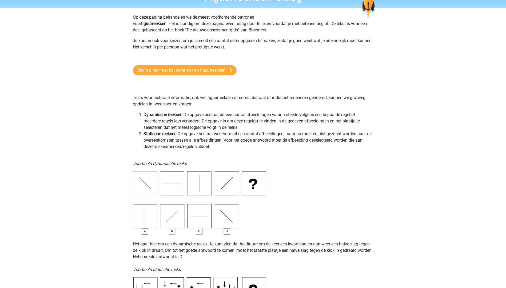
scroll to position [0, 0]
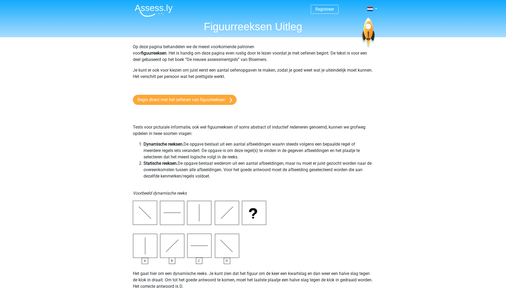
click at [151, 8] on img at bounding box center [154, 10] width 38 height 13
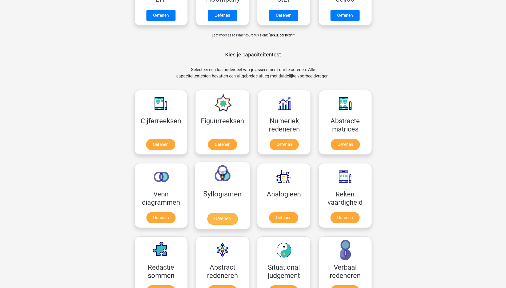
scroll to position [187, 0]
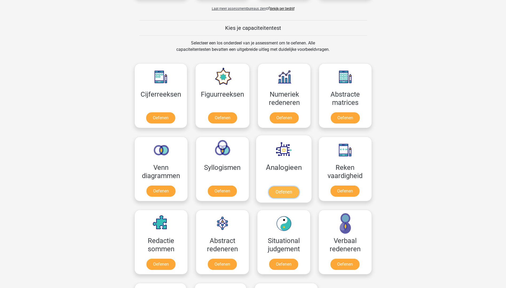
click at [280, 191] on link "Oefenen" at bounding box center [283, 193] width 30 height 12
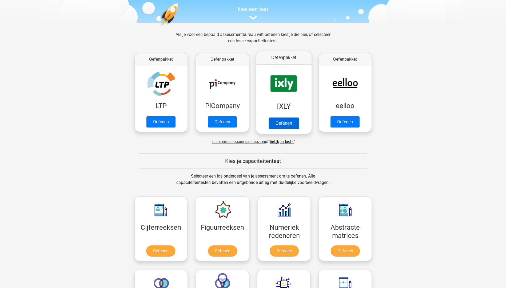
scroll to position [0, 0]
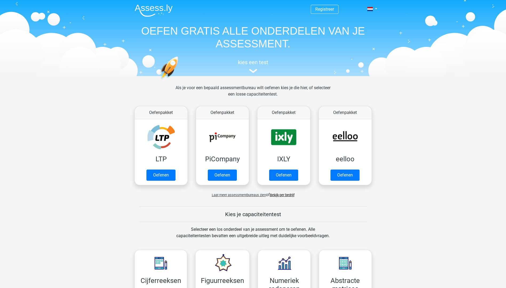
click at [156, 9] on img at bounding box center [154, 10] width 38 height 13
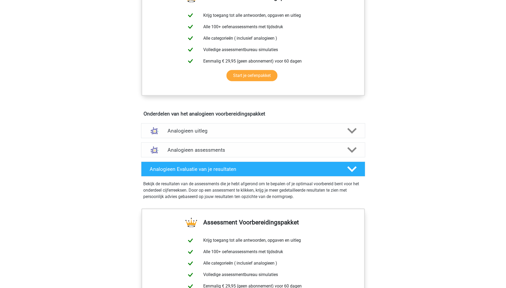
scroll to position [150, 0]
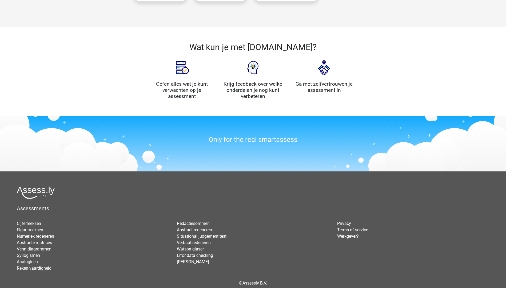
scroll to position [557, 0]
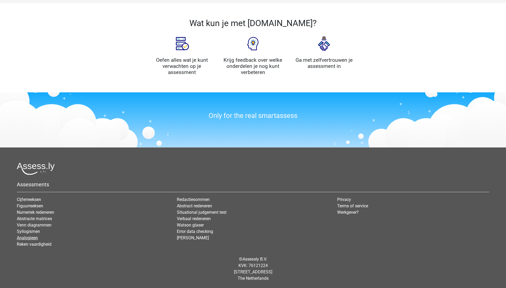
click at [28, 237] on link "Analogieen" at bounding box center [27, 238] width 21 height 5
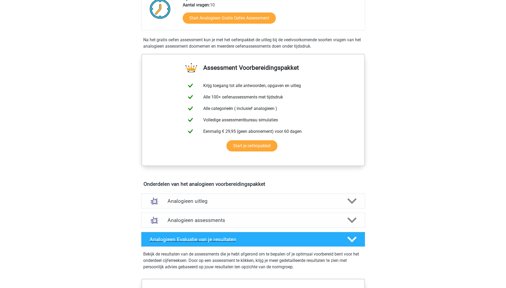
scroll to position [213, 0]
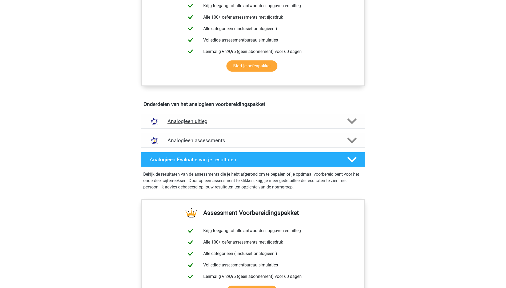
click at [203, 125] on div "Analogieen uitleg" at bounding box center [253, 121] width 224 height 15
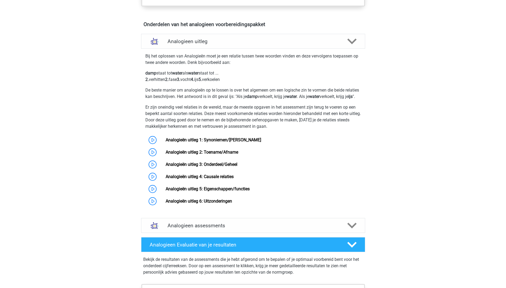
scroll to position [320, 0]
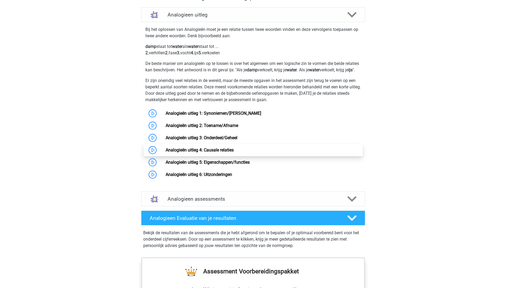
click at [206, 153] on link "Analogieën uitleg 4: Causale relaties" at bounding box center [200, 150] width 68 height 5
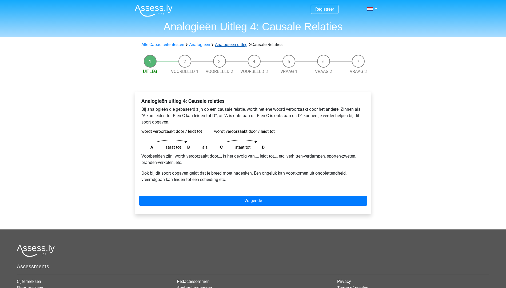
click at [236, 43] on link "Analogieen uitleg" at bounding box center [231, 44] width 33 height 5
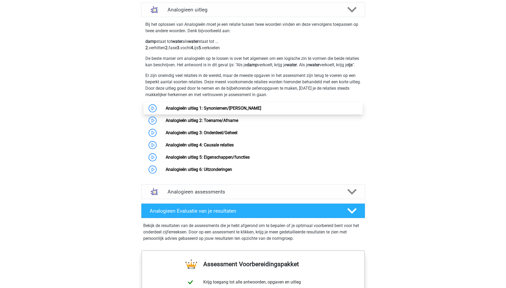
scroll to position [298, 0]
